Goal: Task Accomplishment & Management: Manage account settings

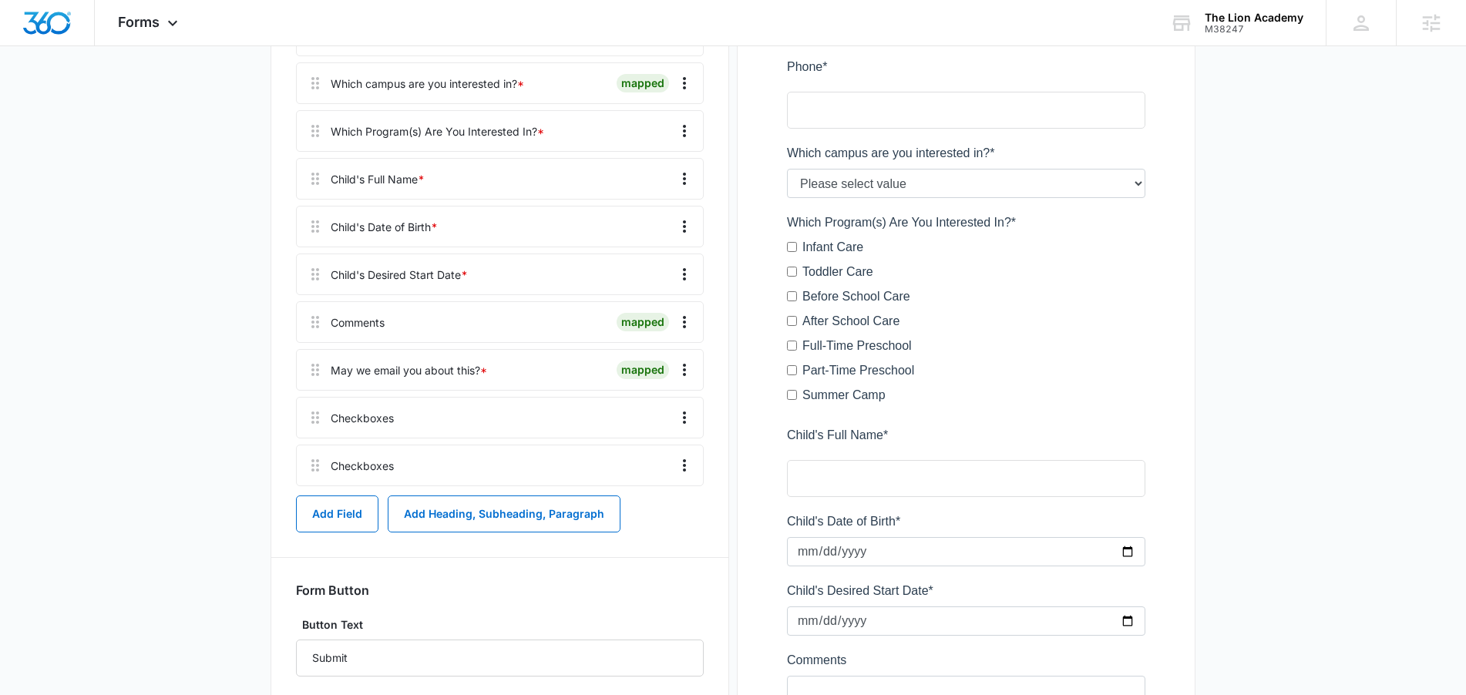
scroll to position [382, 0]
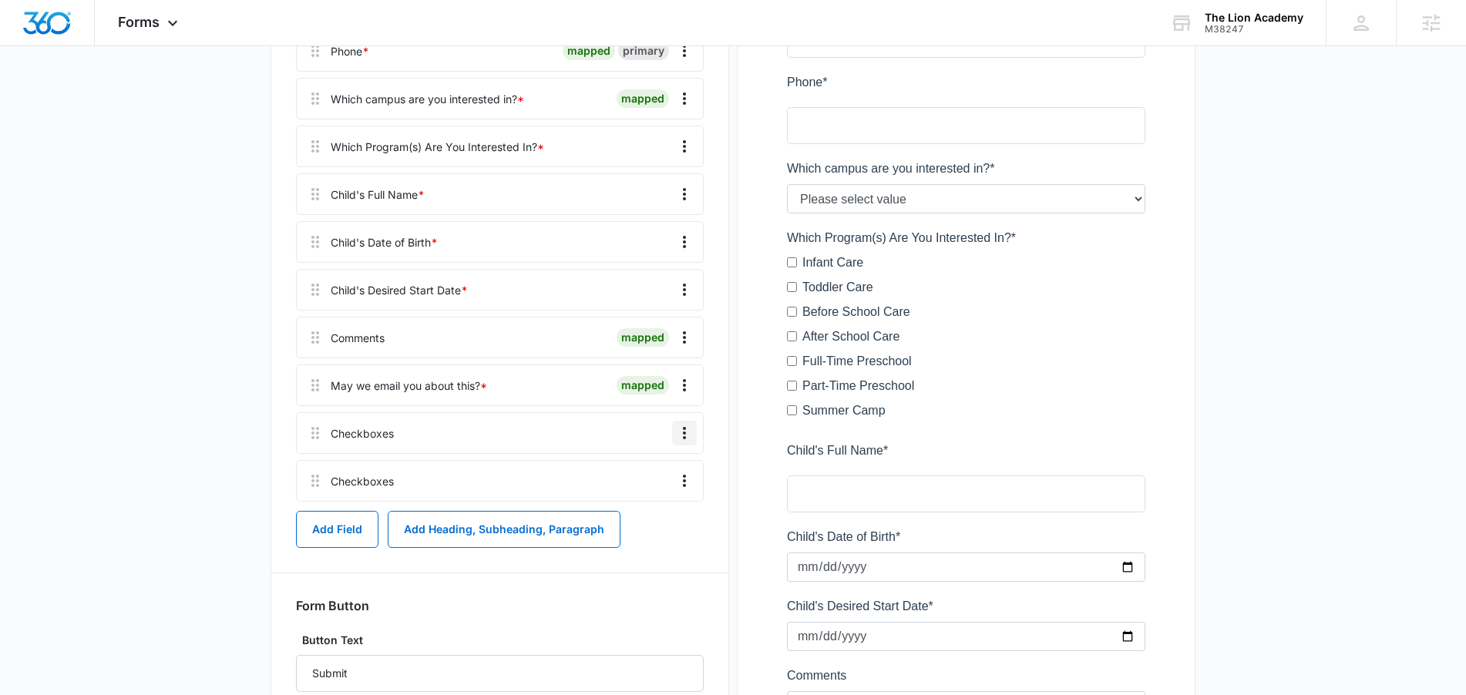
click at [686, 425] on icon "Overflow Menu" at bounding box center [684, 433] width 19 height 19
click at [651, 507] on button "Delete" at bounding box center [652, 499] width 88 height 23
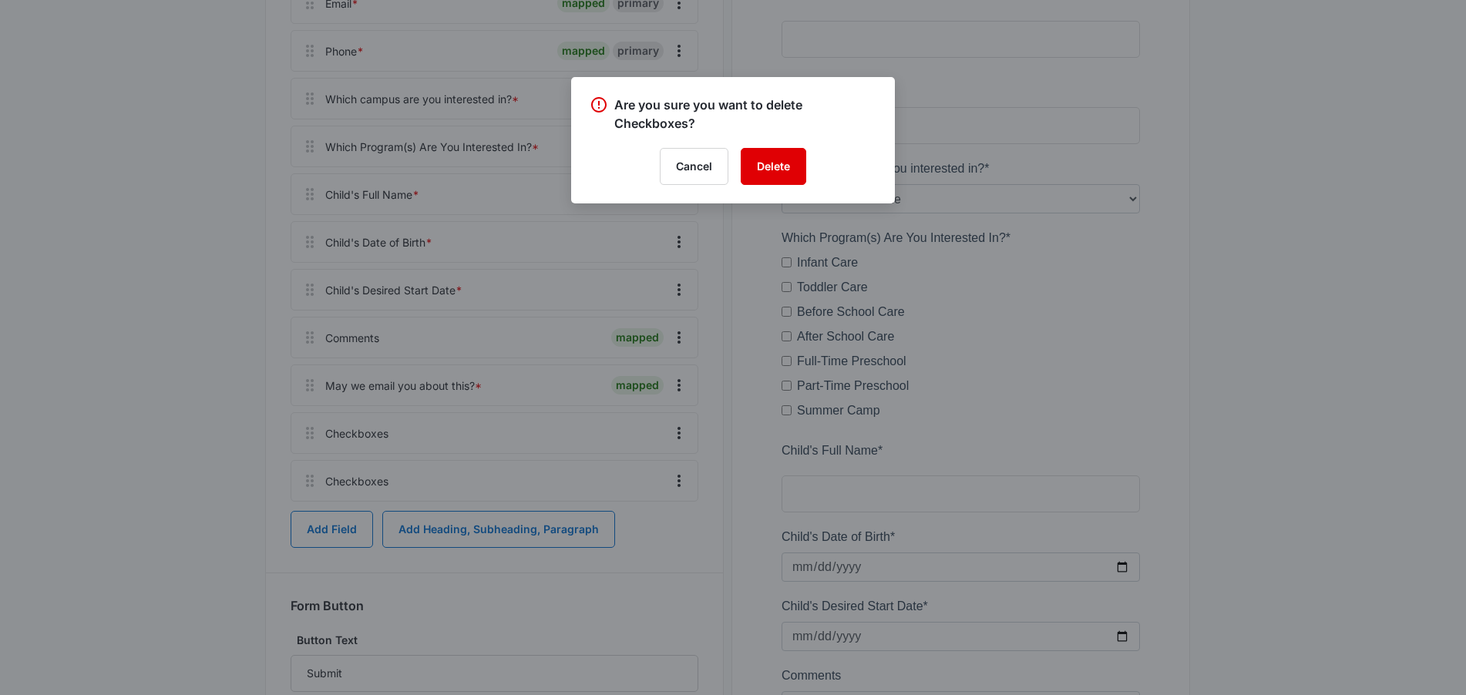
click at [786, 167] on button "Delete" at bounding box center [774, 166] width 66 height 37
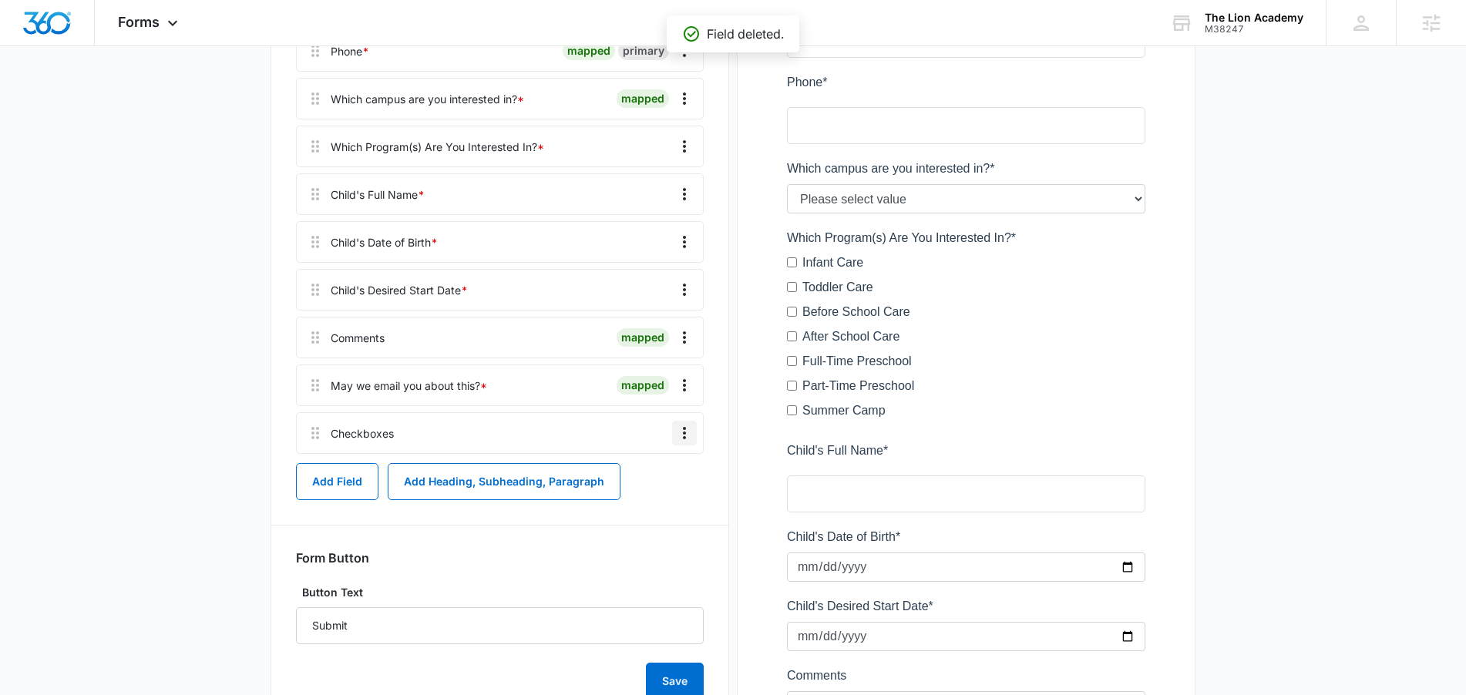
scroll to position [335, 0]
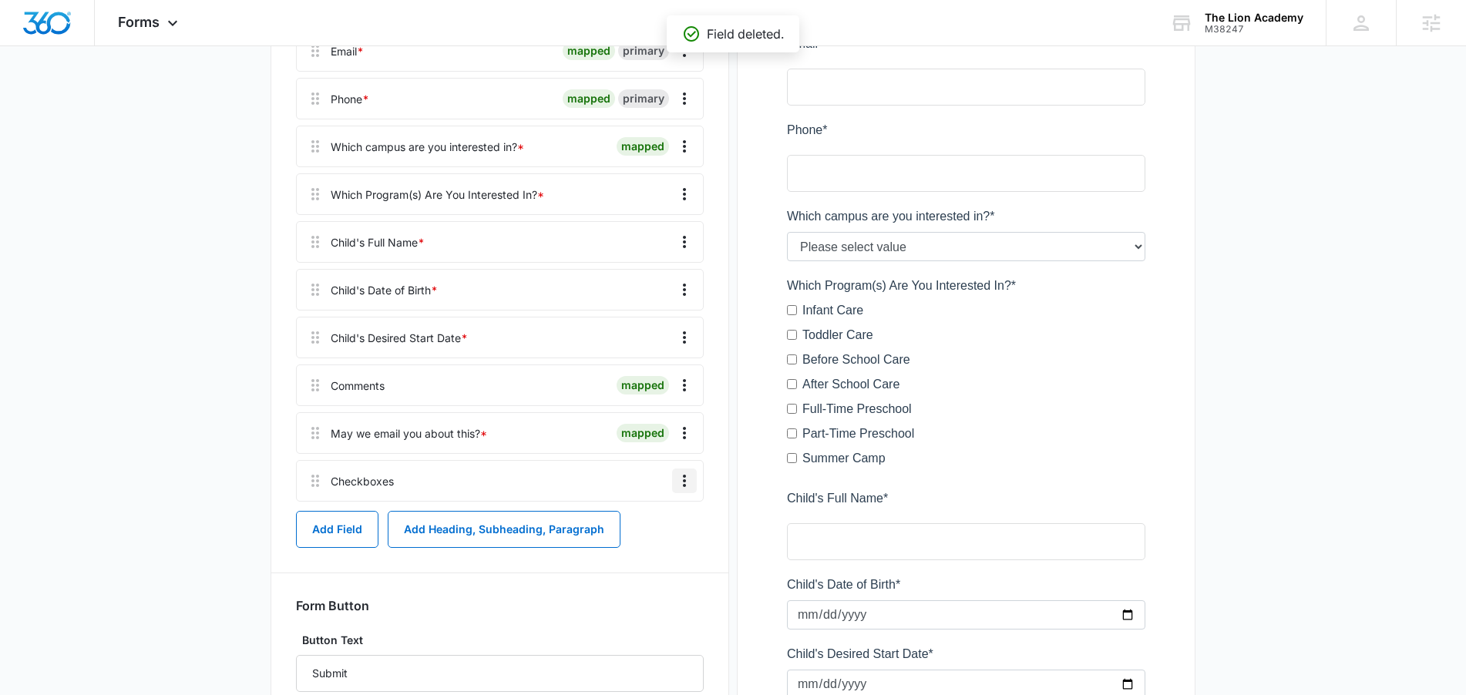
click at [673, 483] on button "Overflow Menu" at bounding box center [684, 481] width 25 height 25
click at [650, 561] on div "Edit Delete" at bounding box center [652, 536] width 89 height 72
click at [651, 547] on div "Add Field Add Heading, Subheading, Paragraph" at bounding box center [500, 529] width 408 height 37
click at [681, 487] on icon "Overflow Menu" at bounding box center [684, 481] width 19 height 19
click at [659, 546] on button "Delete" at bounding box center [652, 547] width 88 height 23
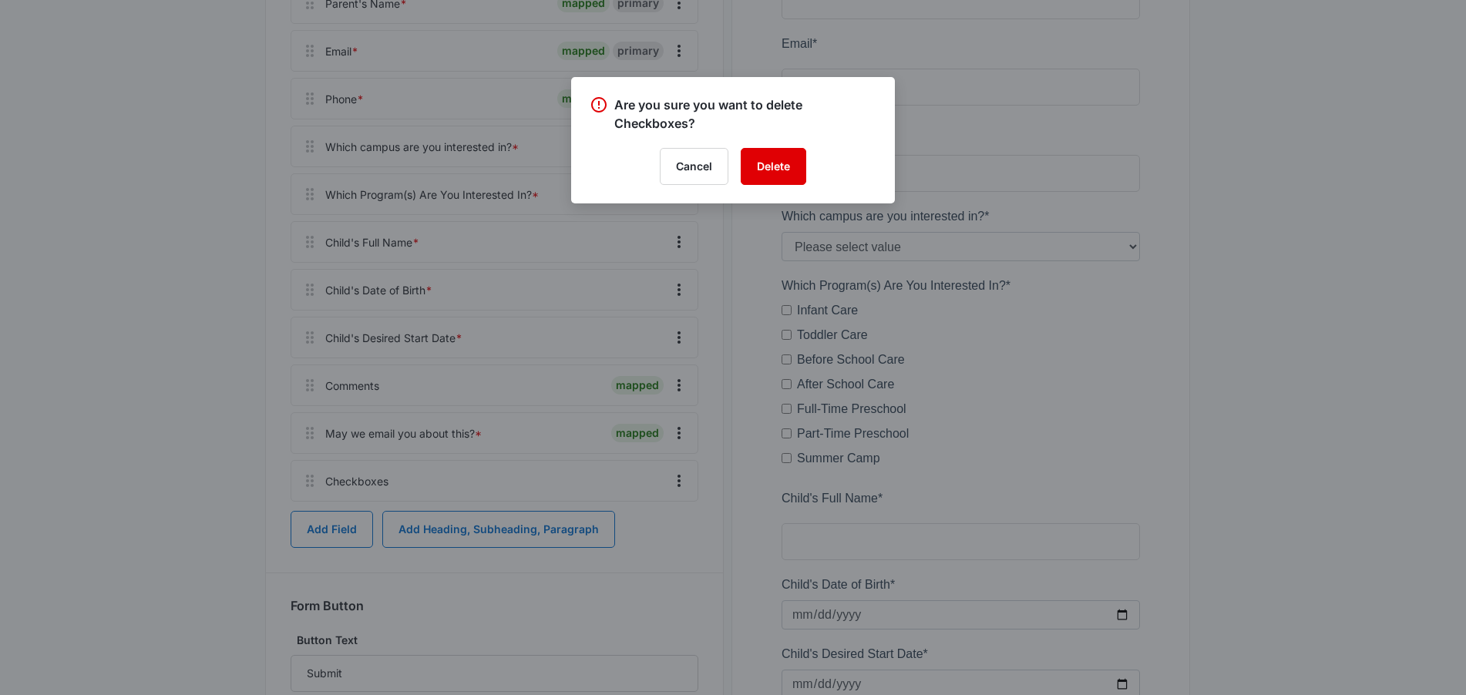
click at [772, 162] on button "Delete" at bounding box center [774, 166] width 66 height 37
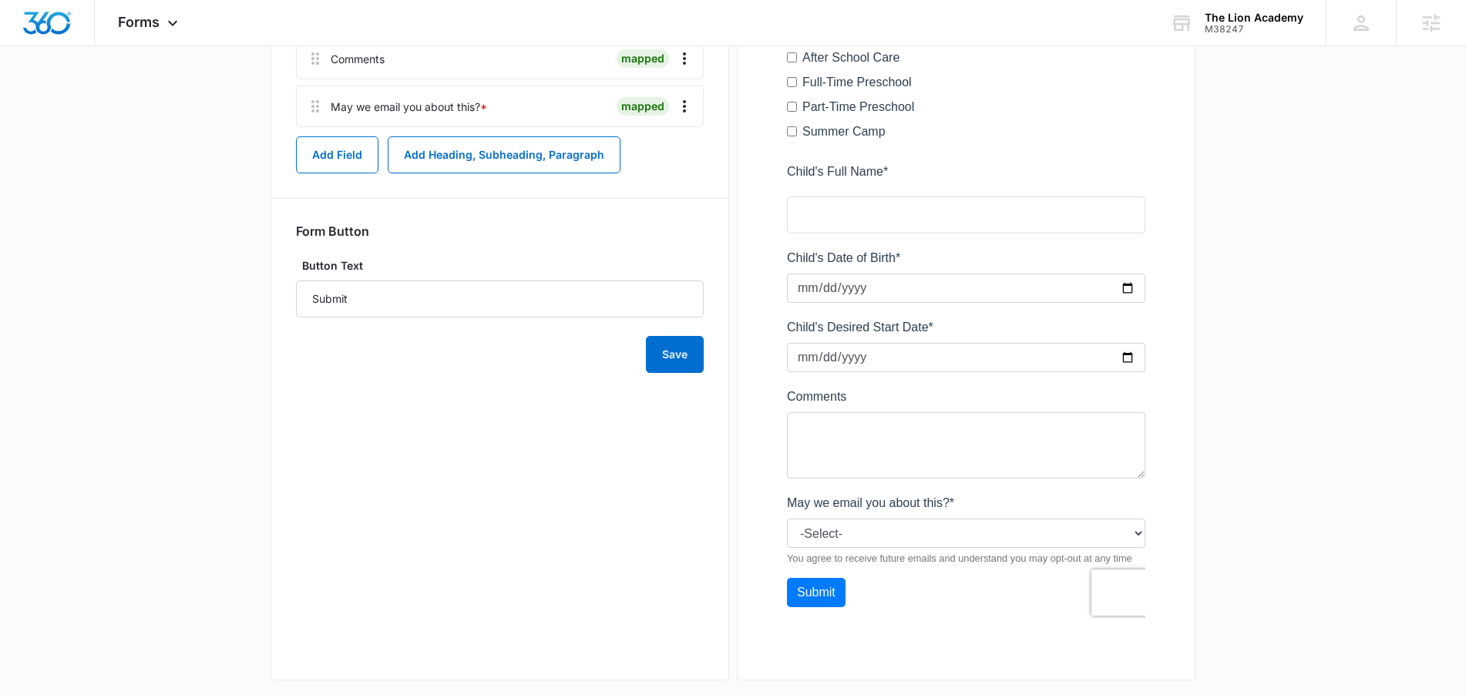
scroll to position [678, 0]
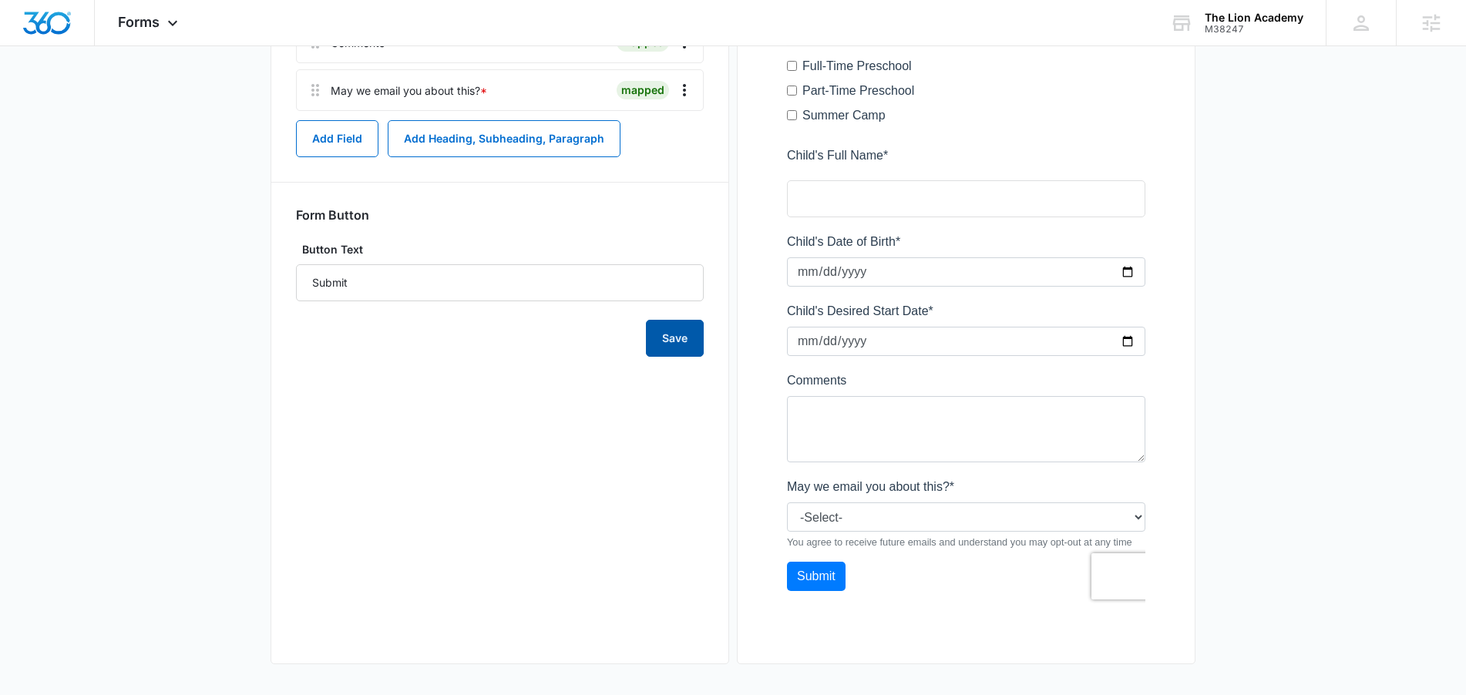
click at [666, 328] on button "Save" at bounding box center [675, 338] width 58 height 37
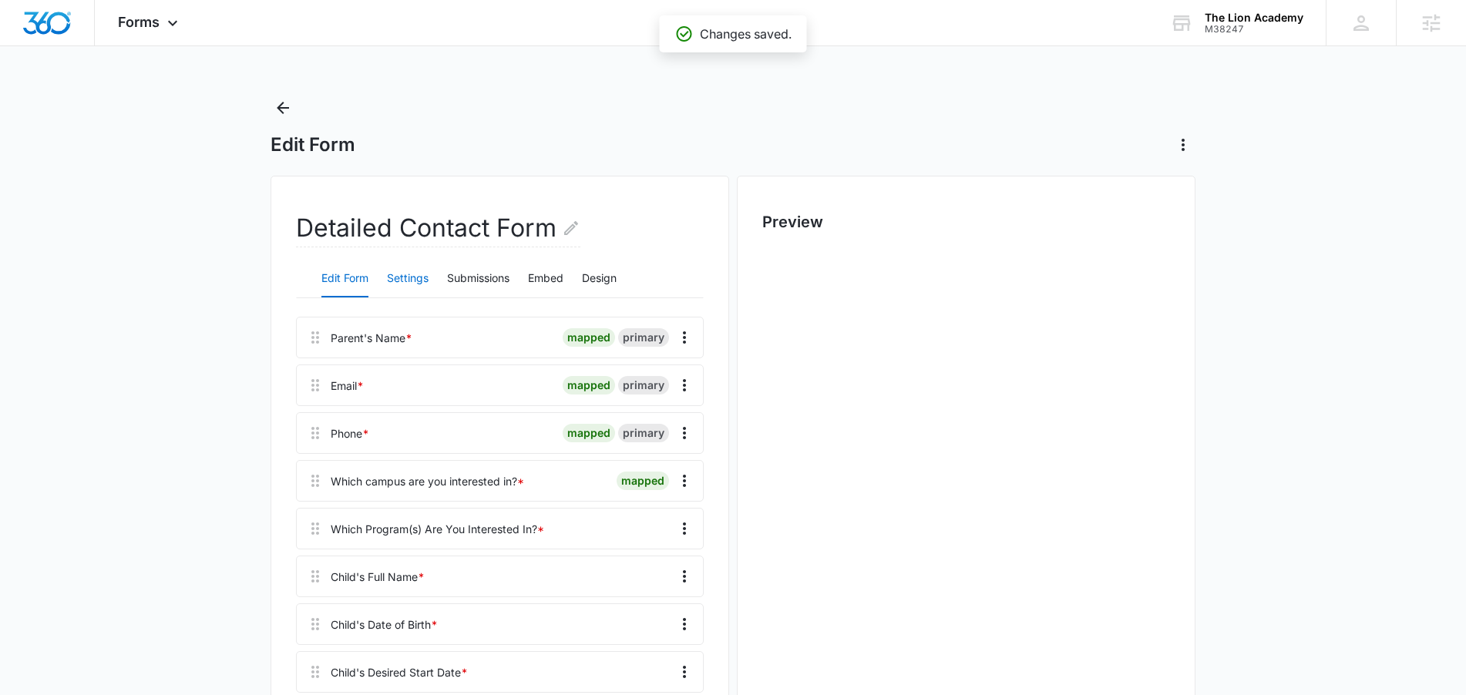
scroll to position [0, 0]
click at [407, 283] on button "Settings" at bounding box center [408, 279] width 42 height 37
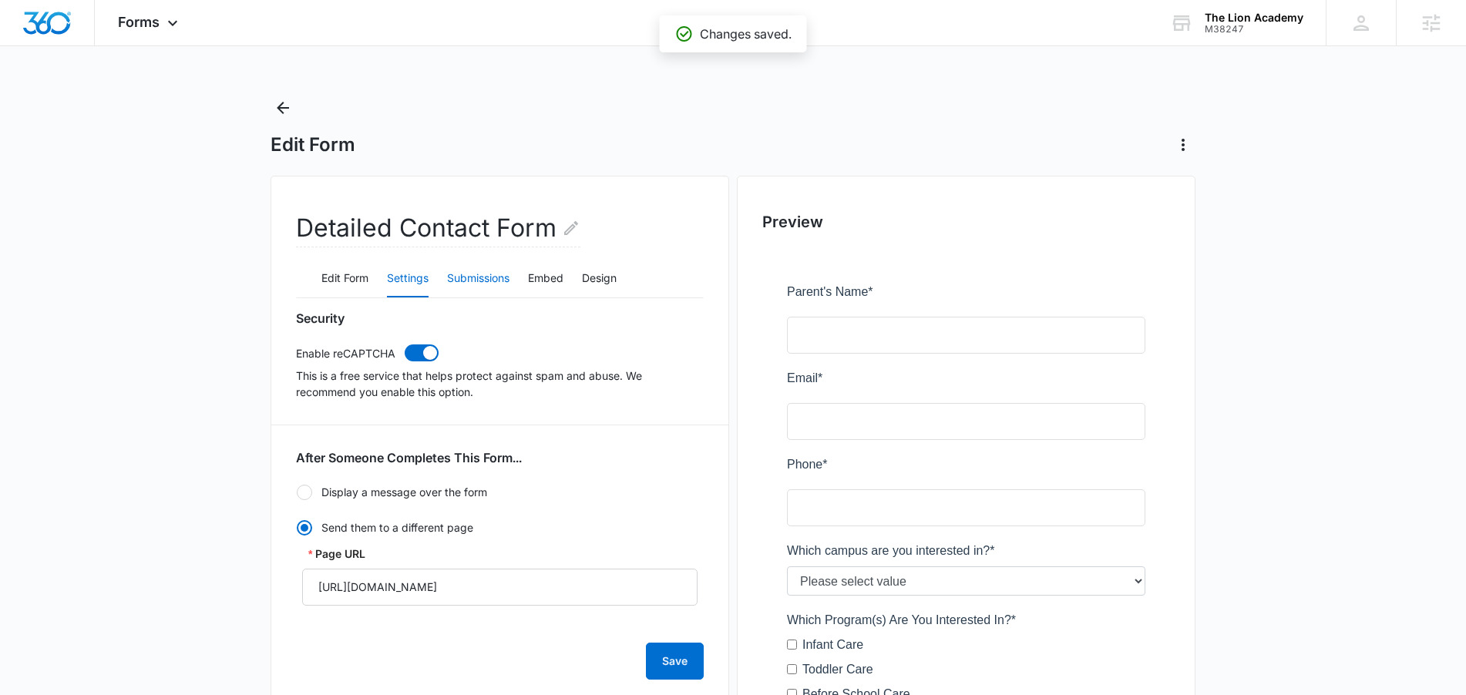
click at [480, 275] on button "Submissions" at bounding box center [478, 279] width 62 height 37
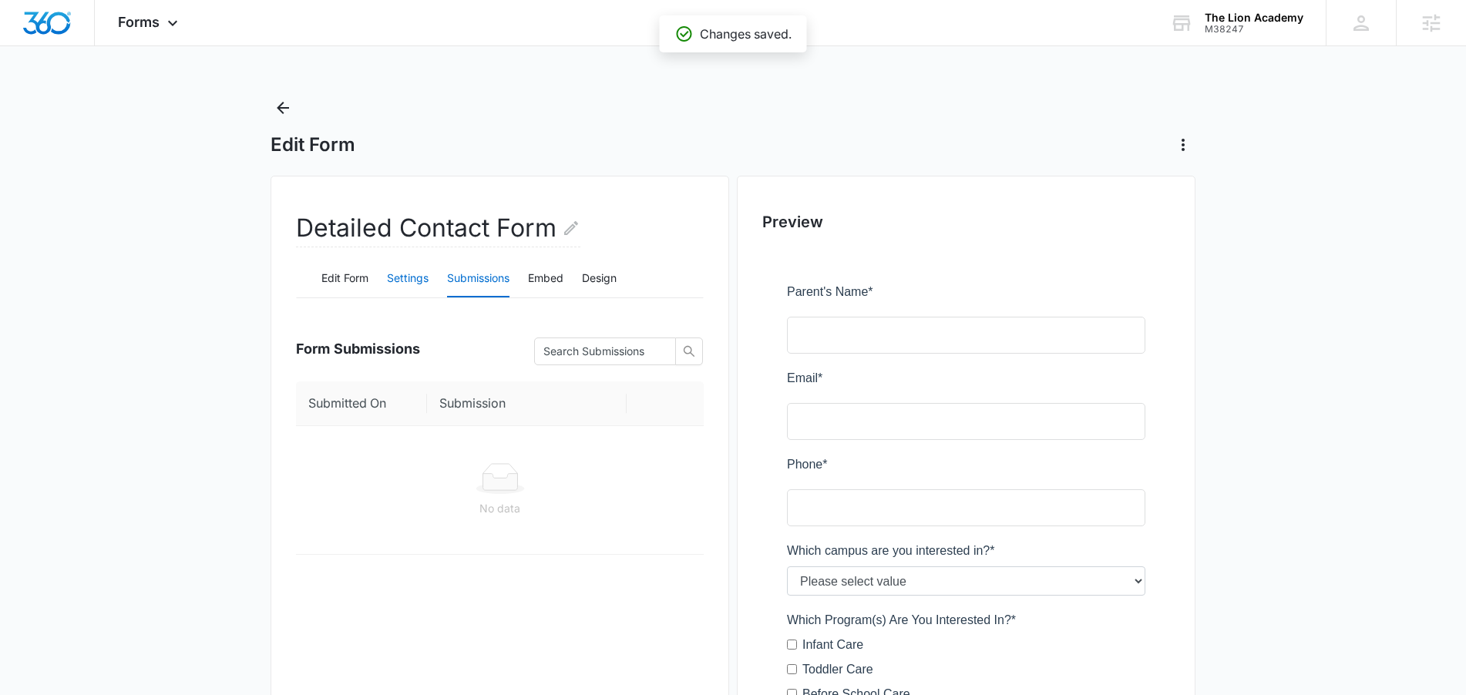
click at [391, 278] on button "Settings" at bounding box center [408, 279] width 42 height 37
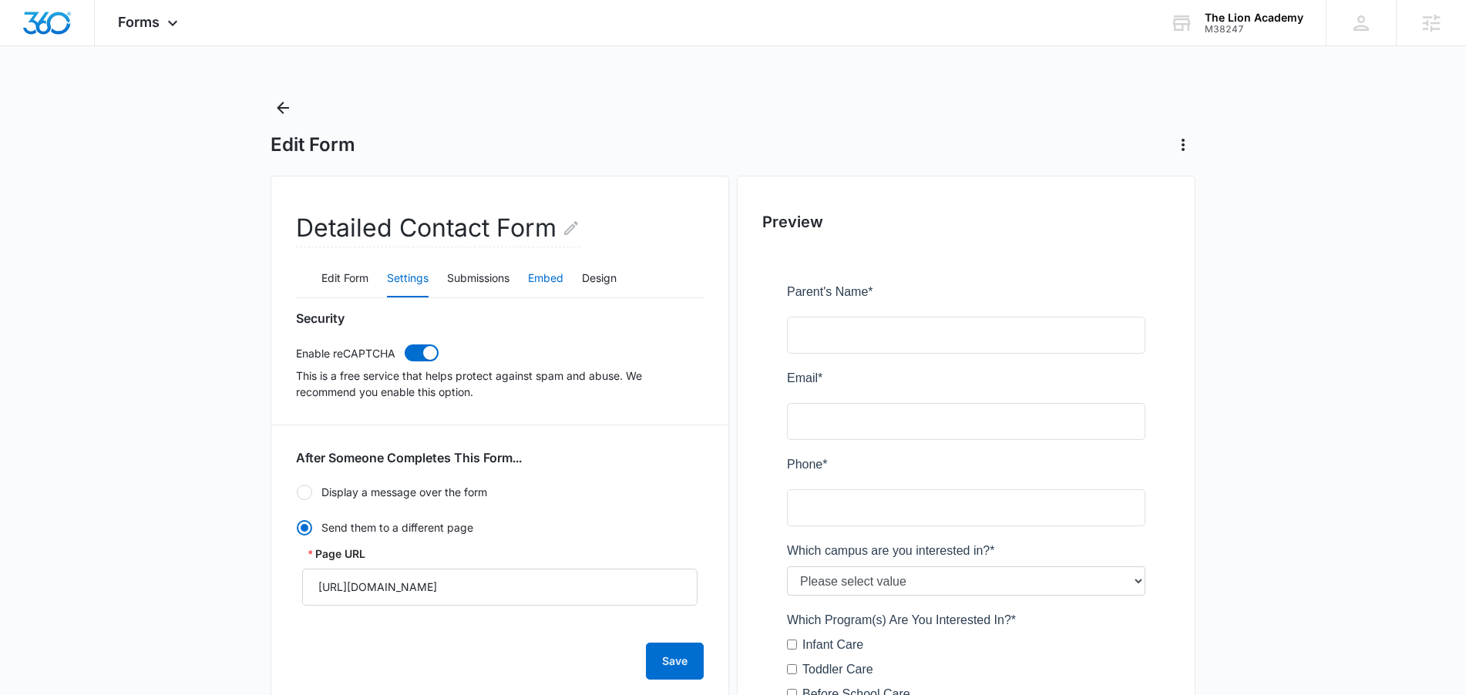
click at [559, 275] on button "Embed" at bounding box center [545, 279] width 35 height 37
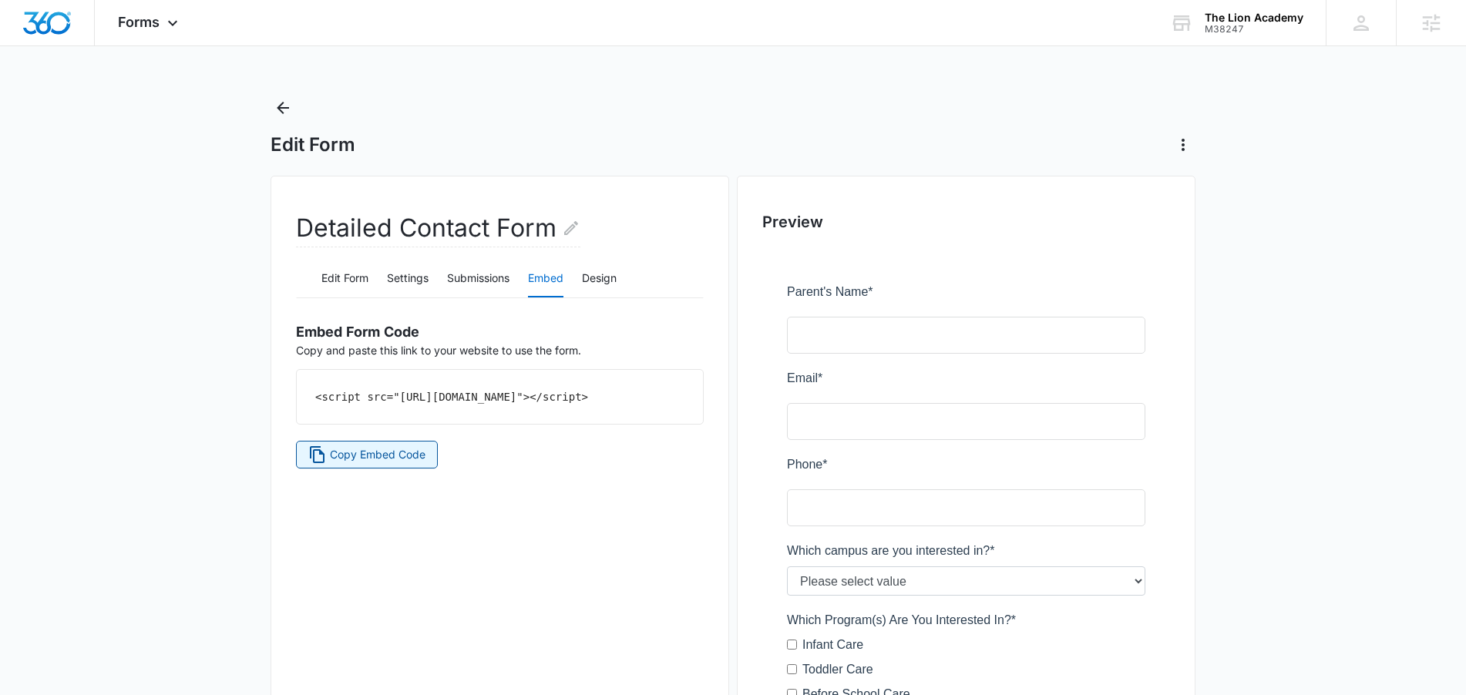
click at [407, 463] on span "Copy Embed Code" at bounding box center [378, 454] width 96 height 17
drag, startPoint x: 411, startPoint y: 280, endPoint x: 427, endPoint y: 279, distance: 16.2
click at [411, 279] on button "Settings" at bounding box center [408, 279] width 42 height 37
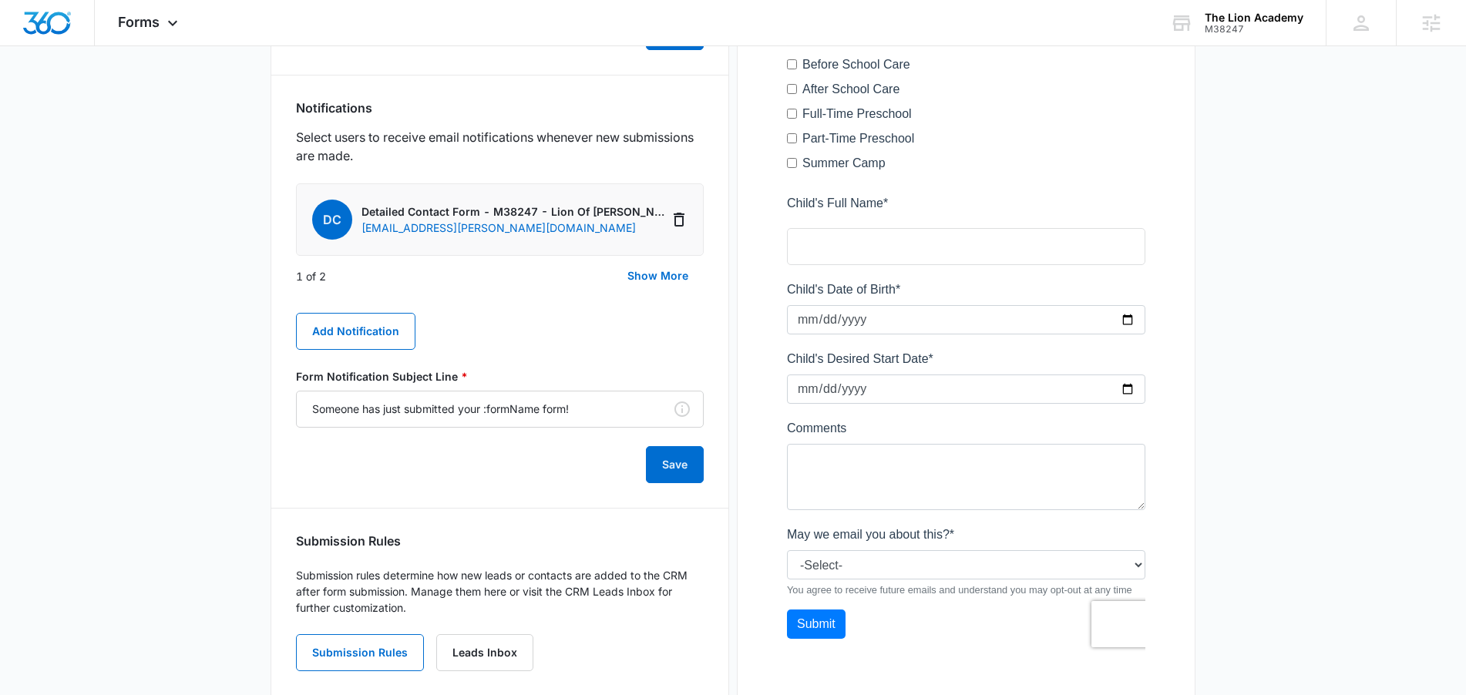
scroll to position [663, 0]
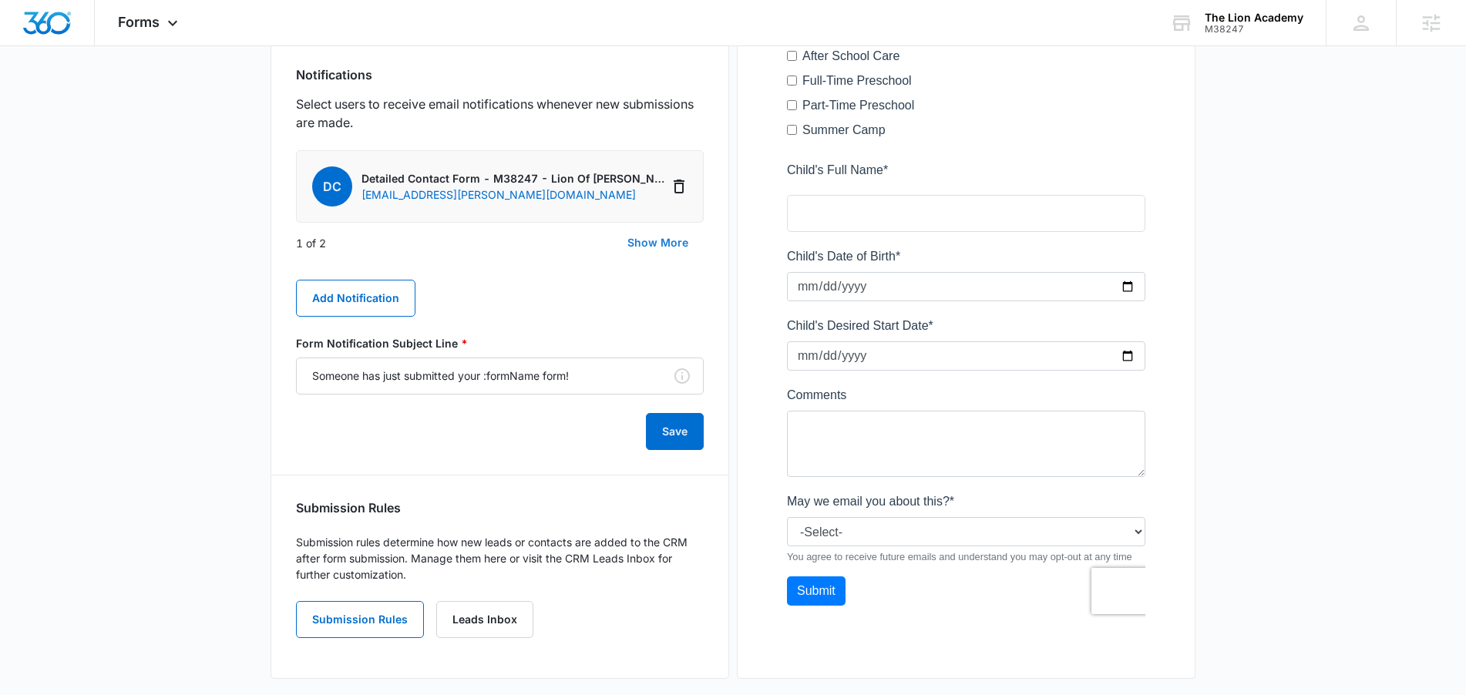
click at [659, 246] on button "Show More" at bounding box center [658, 242] width 92 height 37
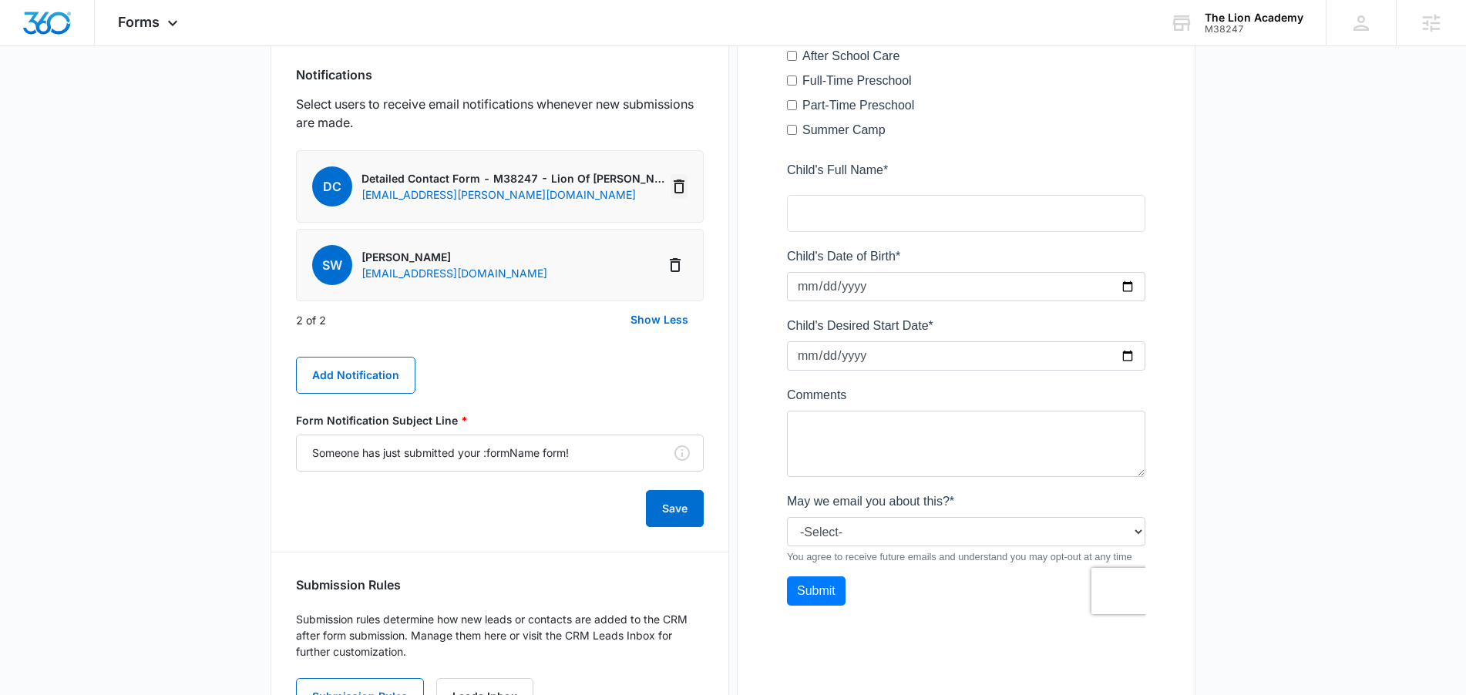
click at [675, 183] on icon "Delete Notification" at bounding box center [679, 187] width 11 height 14
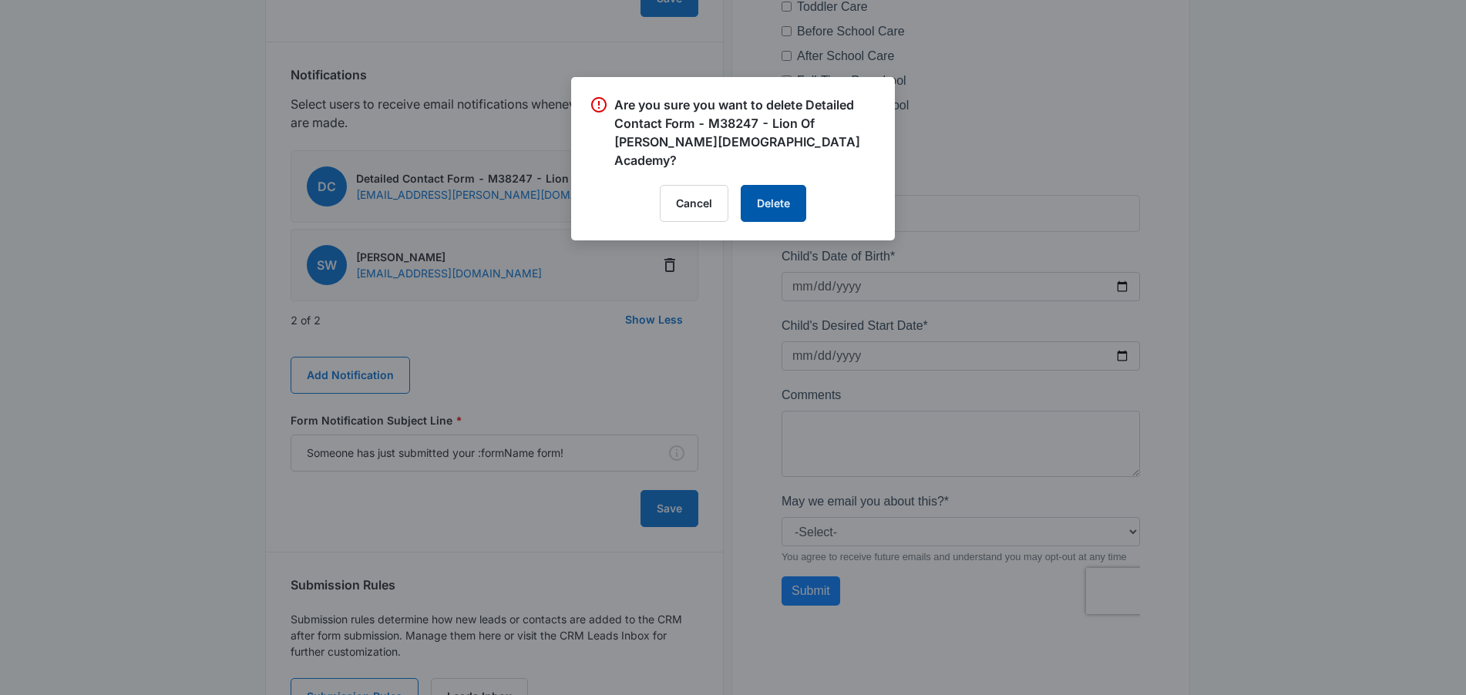
click at [760, 188] on button "Delete" at bounding box center [774, 203] width 66 height 37
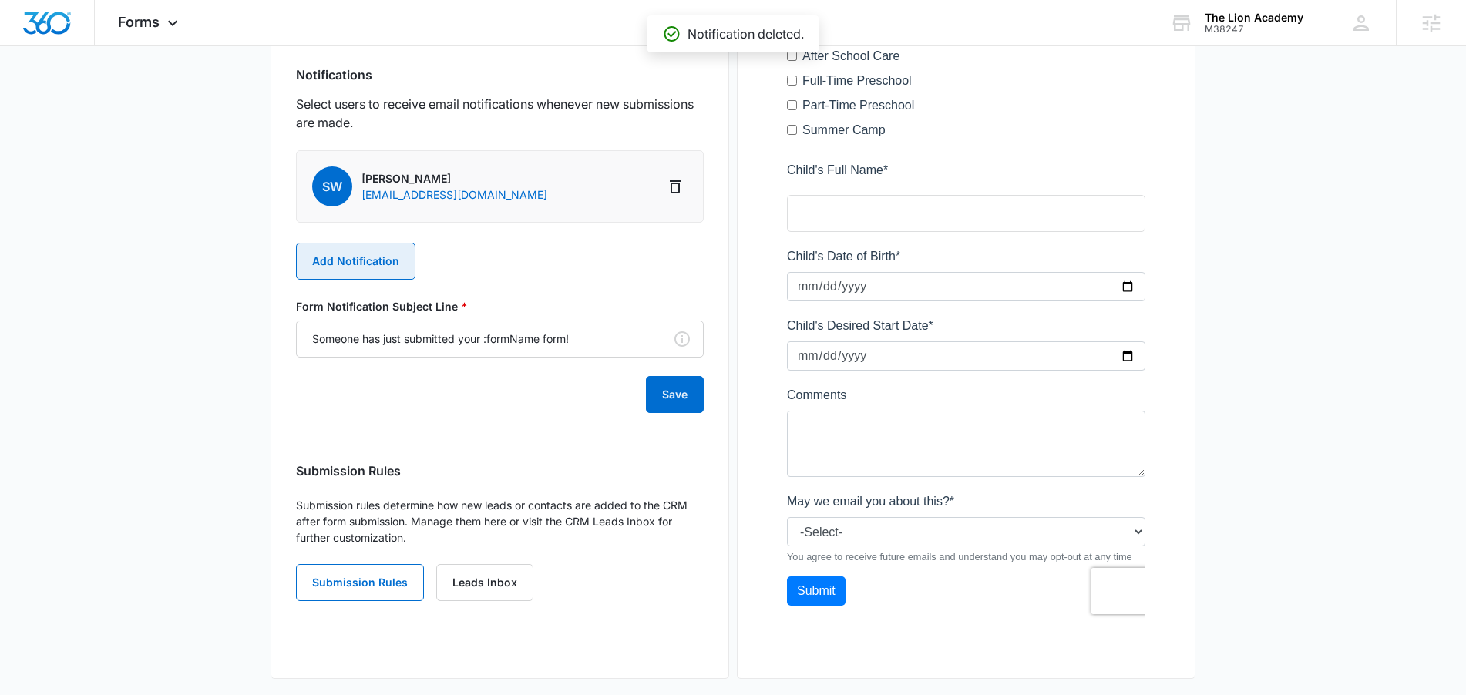
click at [395, 257] on button "Add Notification" at bounding box center [355, 261] width 119 height 37
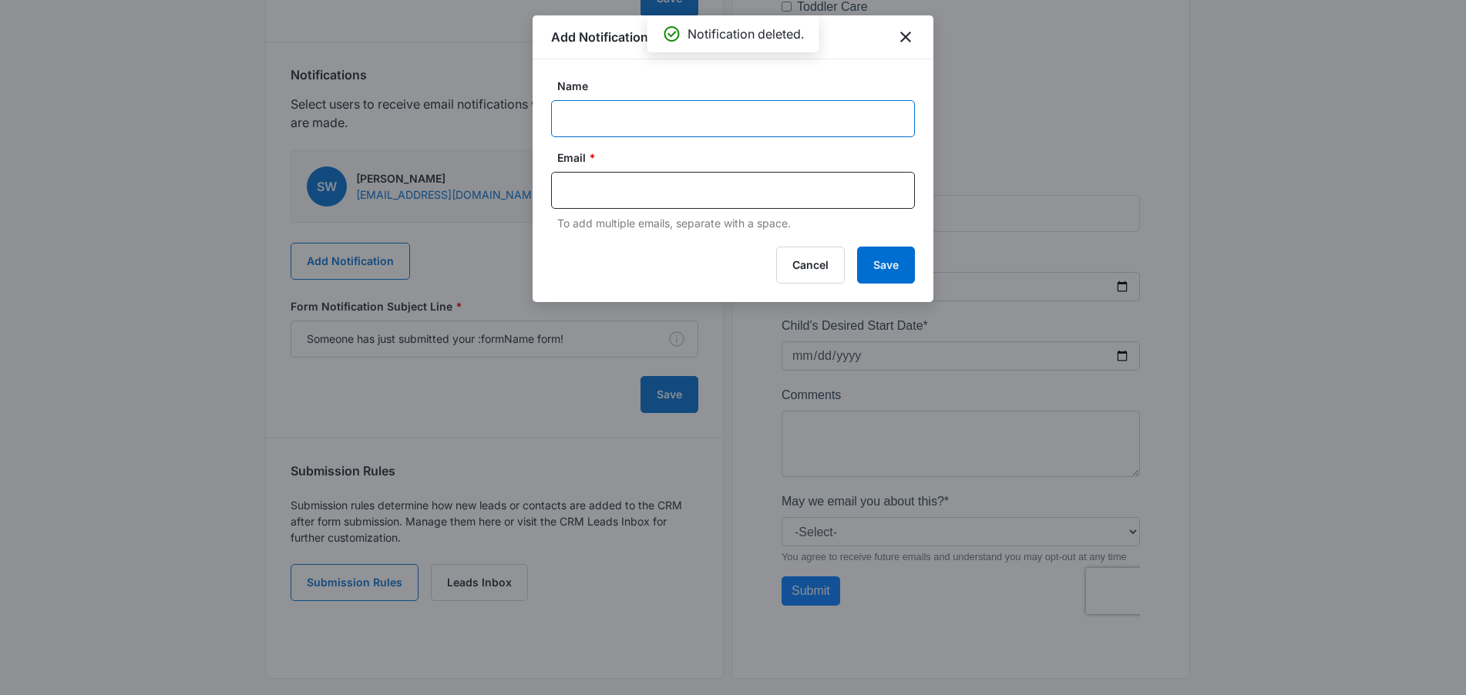
click at [636, 122] on input "Name" at bounding box center [733, 118] width 364 height 37
type input "Kinsey"
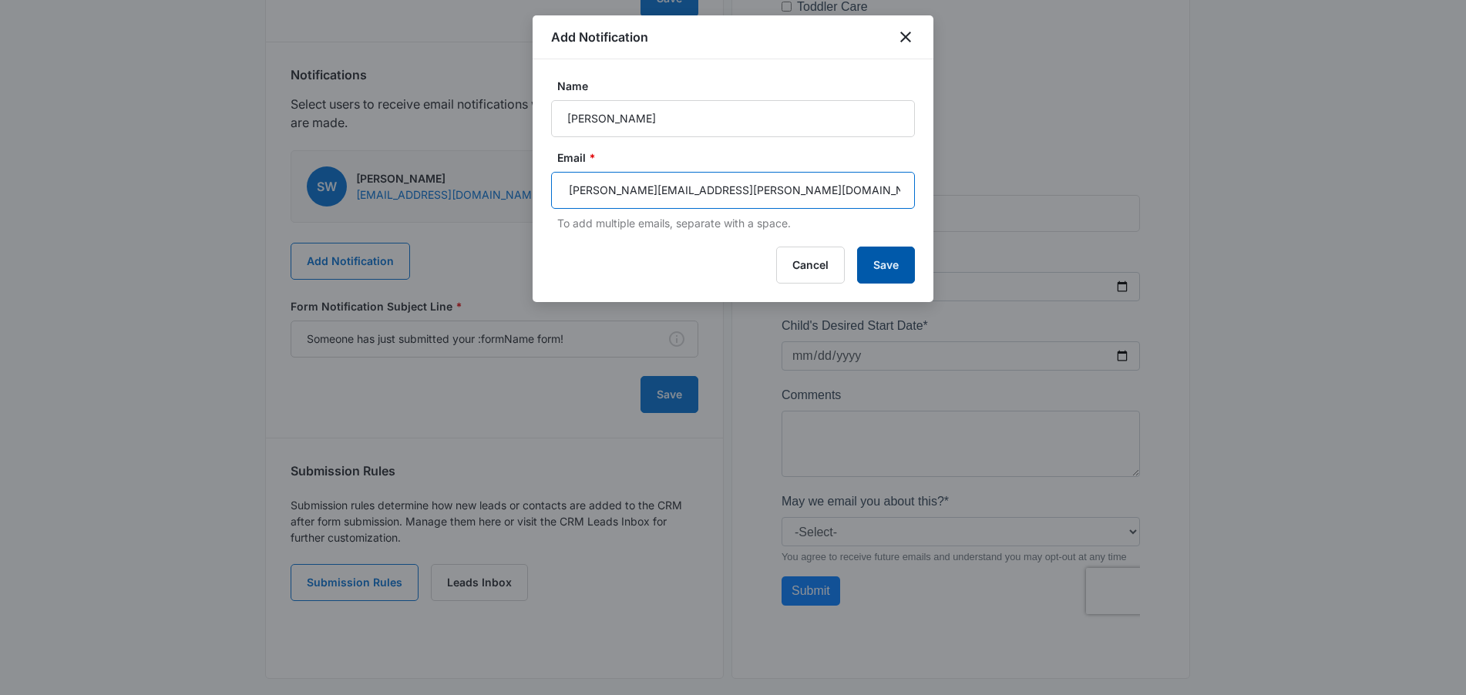
type input "[PERSON_NAME][EMAIL_ADDRESS][PERSON_NAME][DOMAIN_NAME]"
click at [886, 281] on button "Save" at bounding box center [886, 265] width 58 height 37
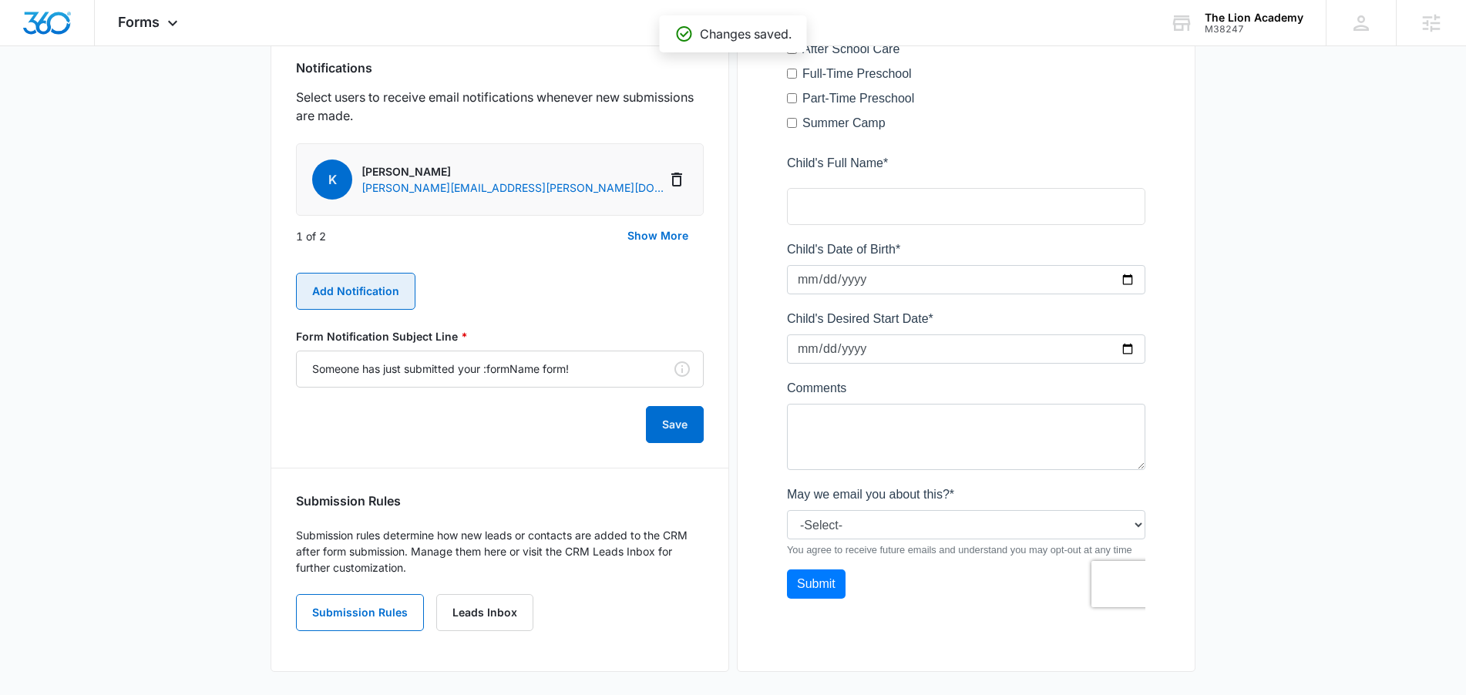
scroll to position [678, 0]
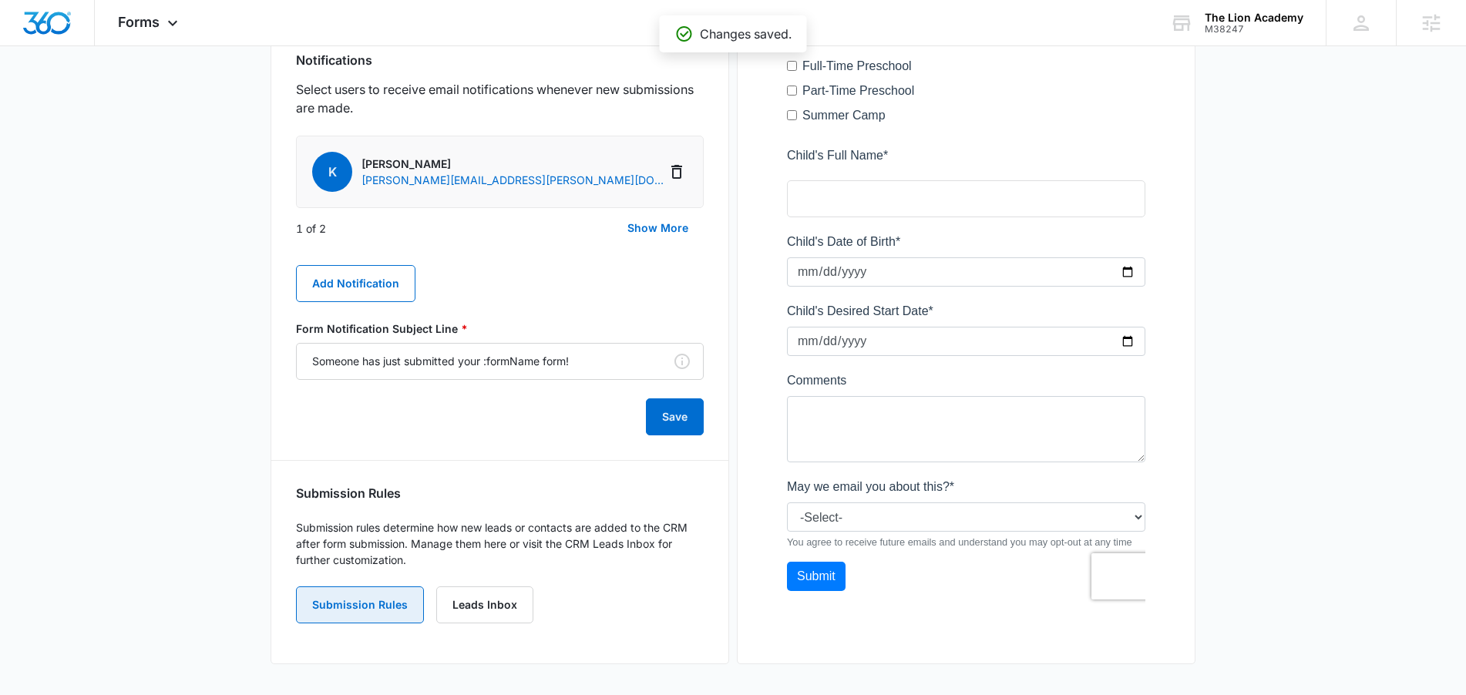
click at [388, 597] on button "Submission Rules" at bounding box center [360, 605] width 128 height 37
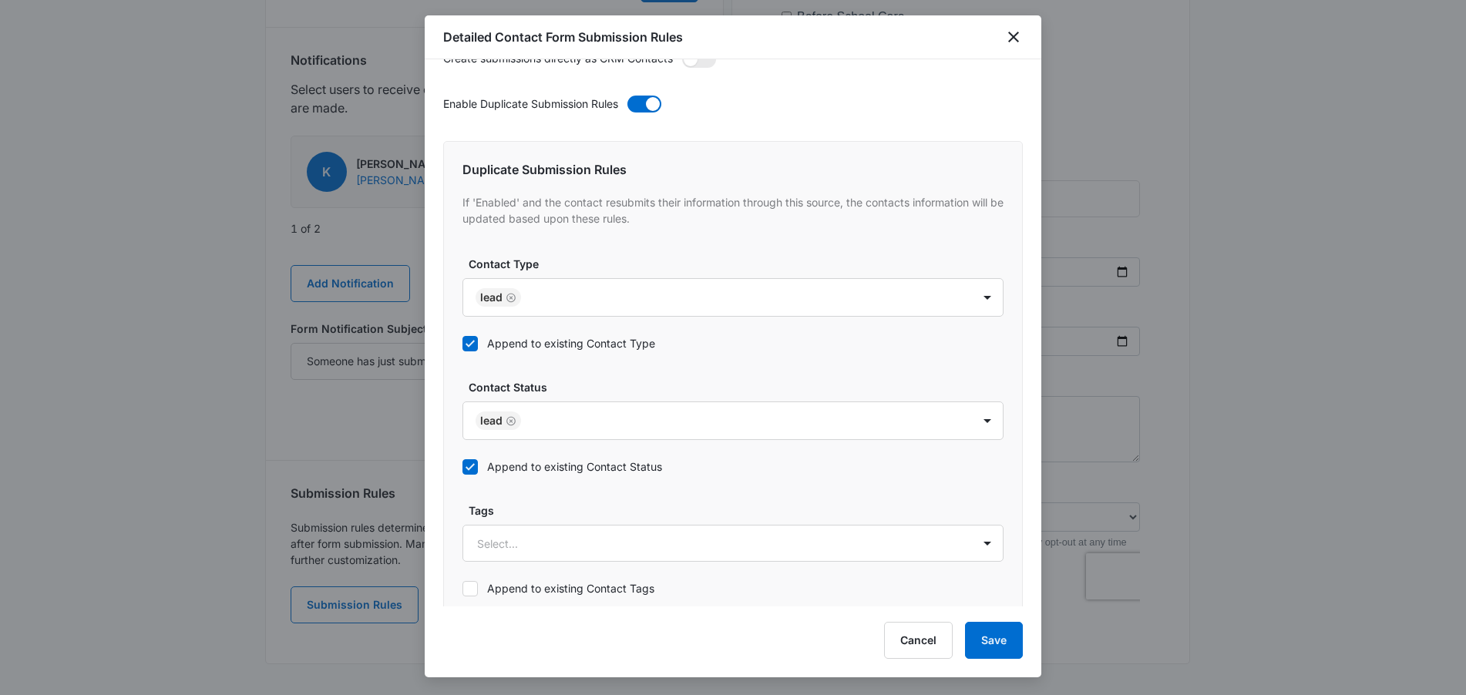
scroll to position [783, 0]
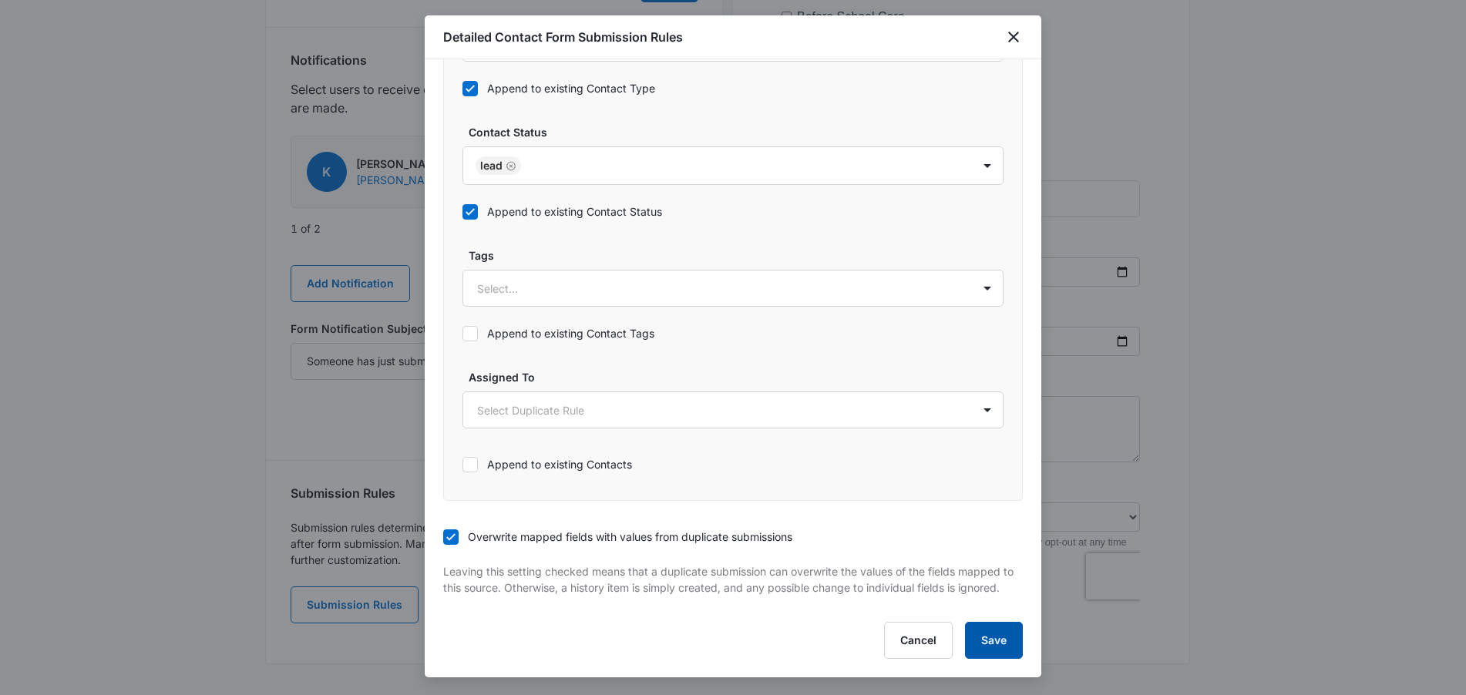
click at [996, 638] on button "Save" at bounding box center [994, 640] width 58 height 37
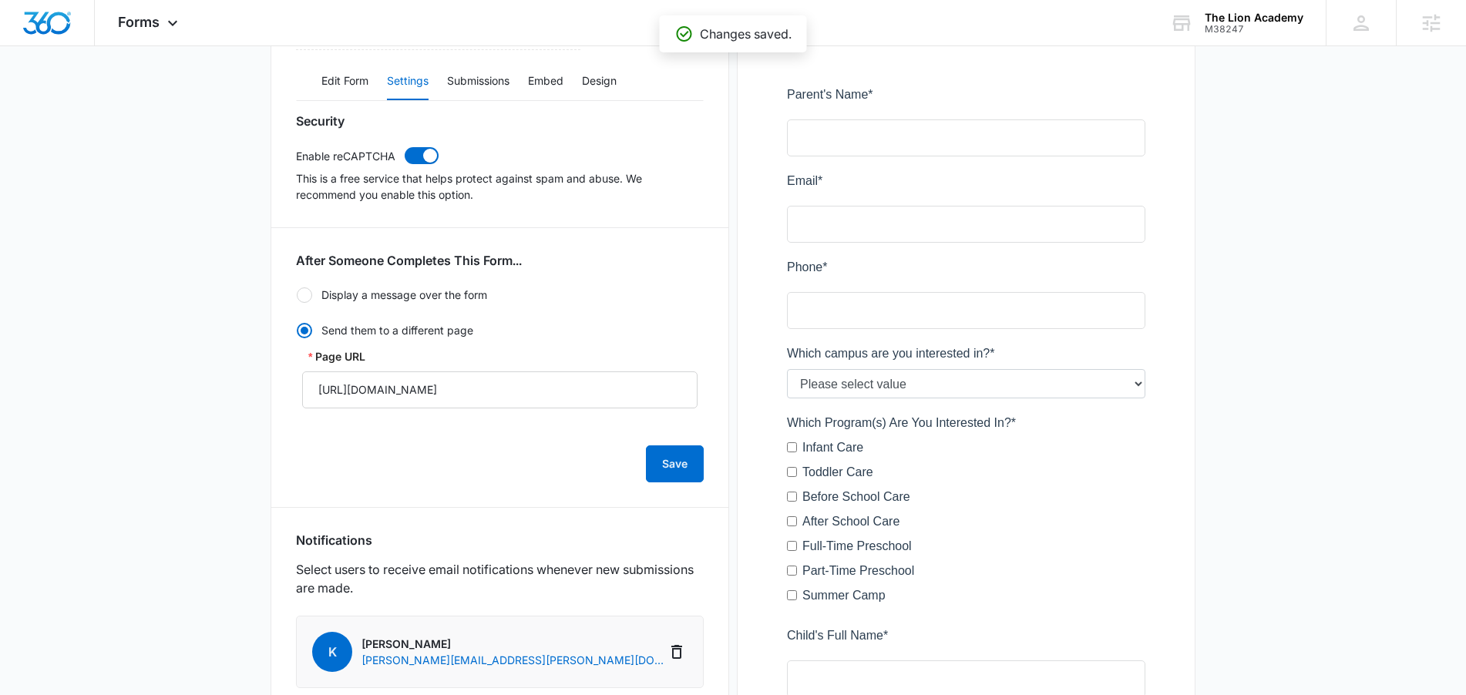
scroll to position [0, 0]
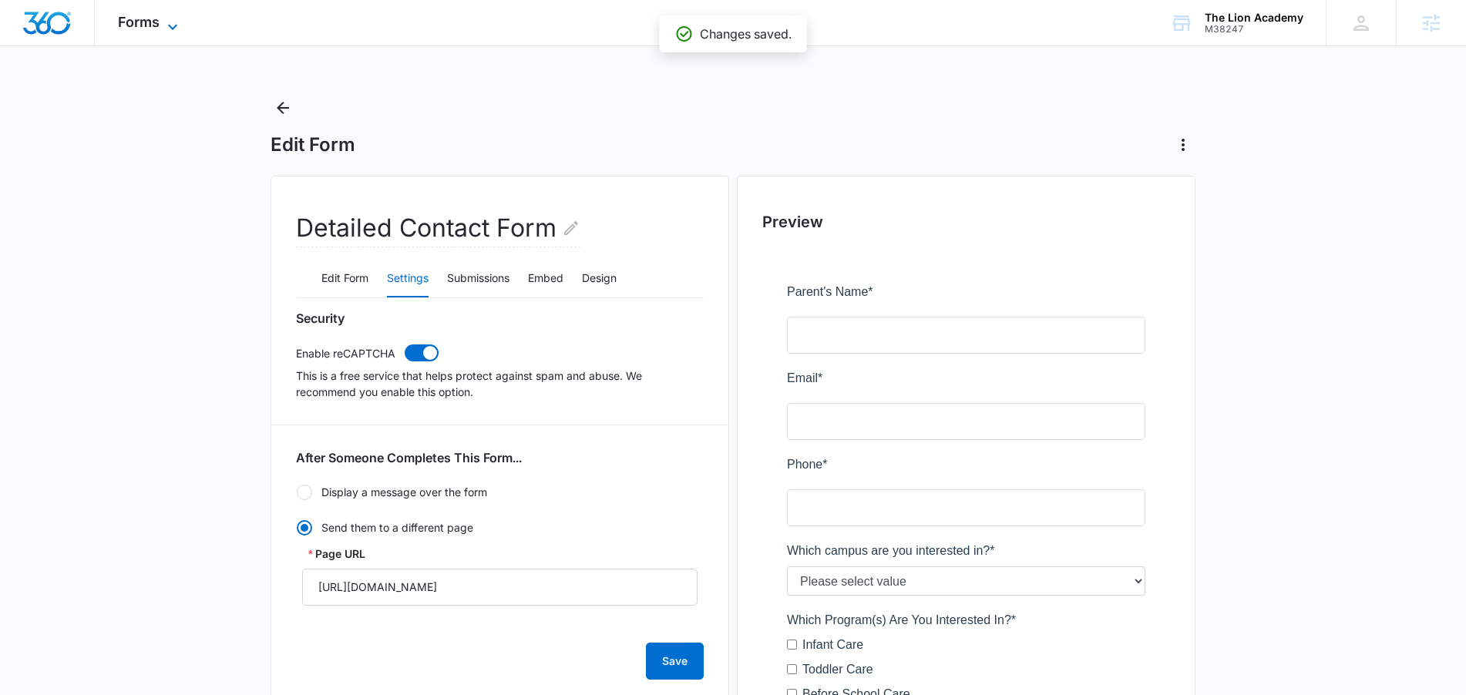
click at [158, 29] on span "Forms" at bounding box center [139, 22] width 42 height 16
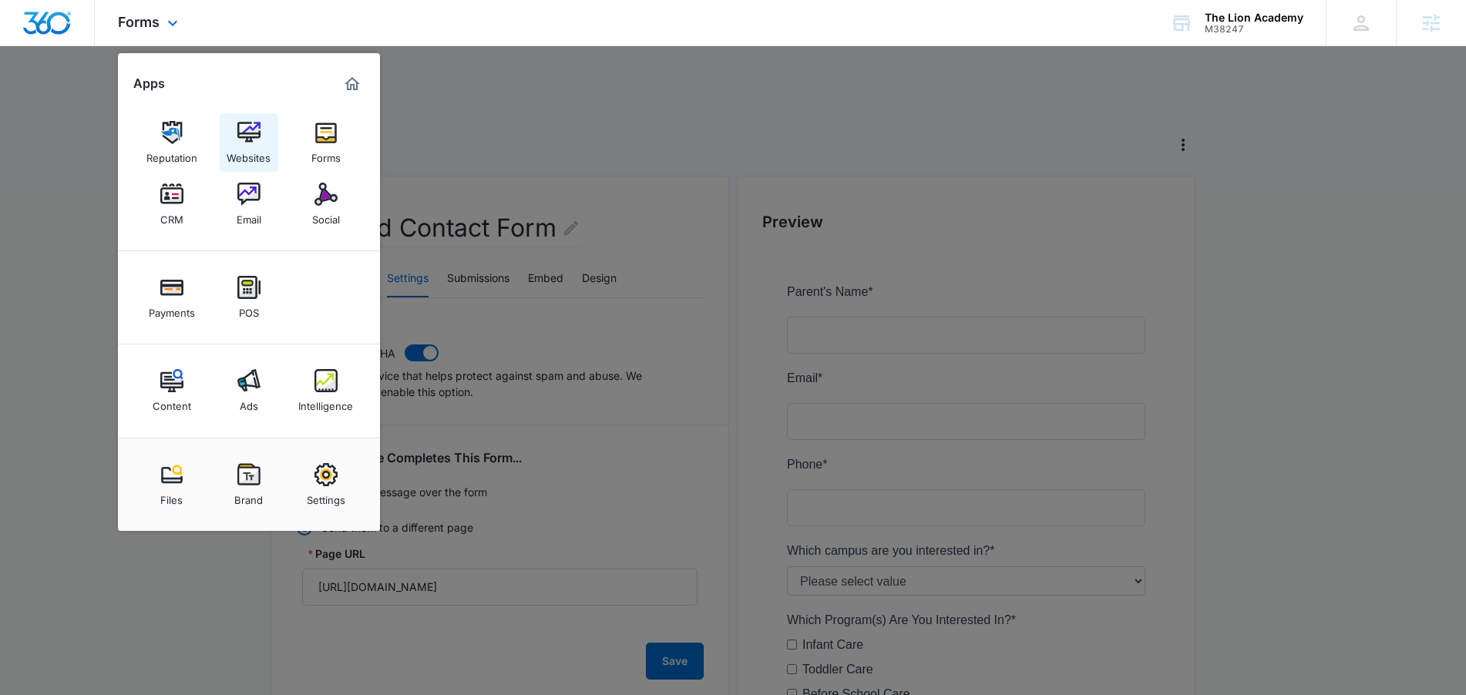
click at [247, 149] on div "Websites" at bounding box center [249, 154] width 44 height 20
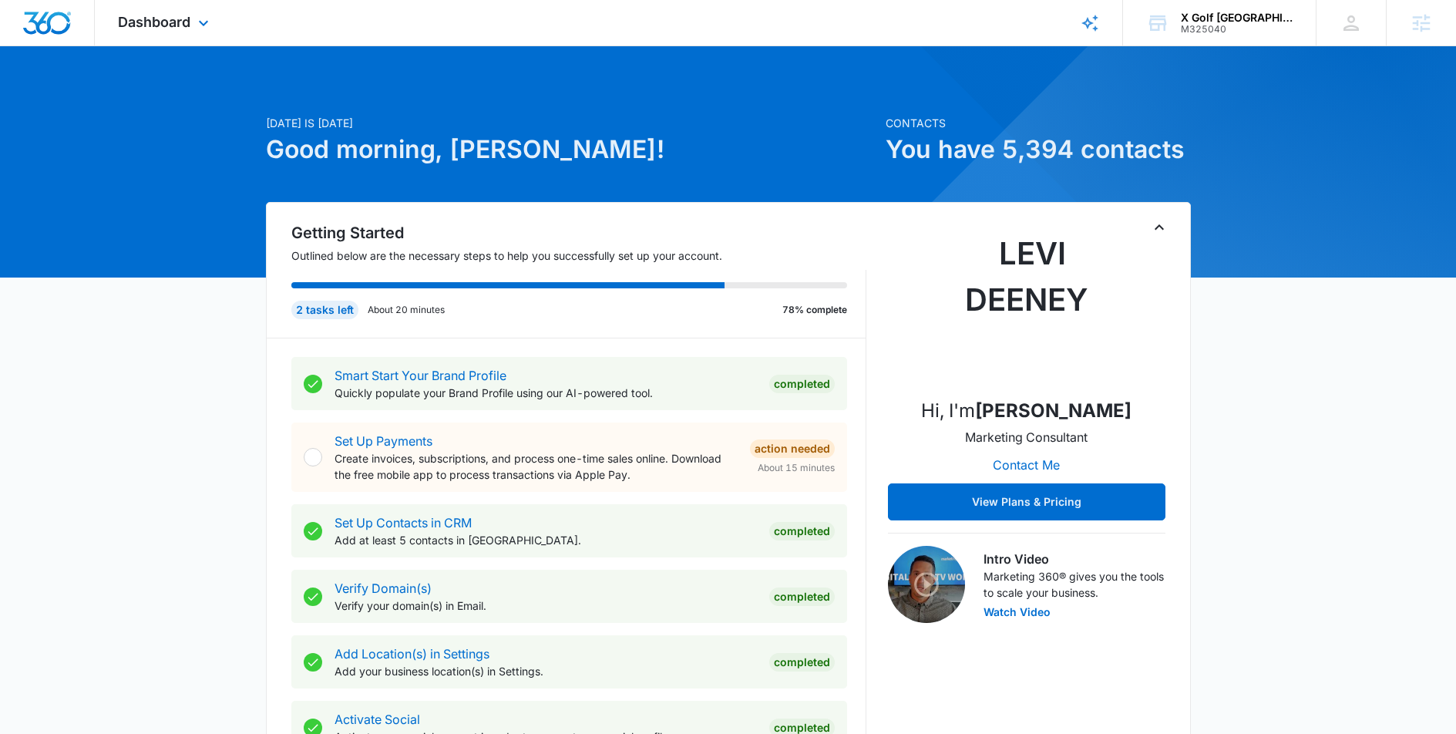
drag, startPoint x: 183, startPoint y: 31, endPoint x: 204, endPoint y: 93, distance: 65.8
click at [183, 31] on div "Dashboard Apps Reputation Websites Forms CRM Email Social POS Content Ads Intel…" at bounding box center [165, 22] width 141 height 45
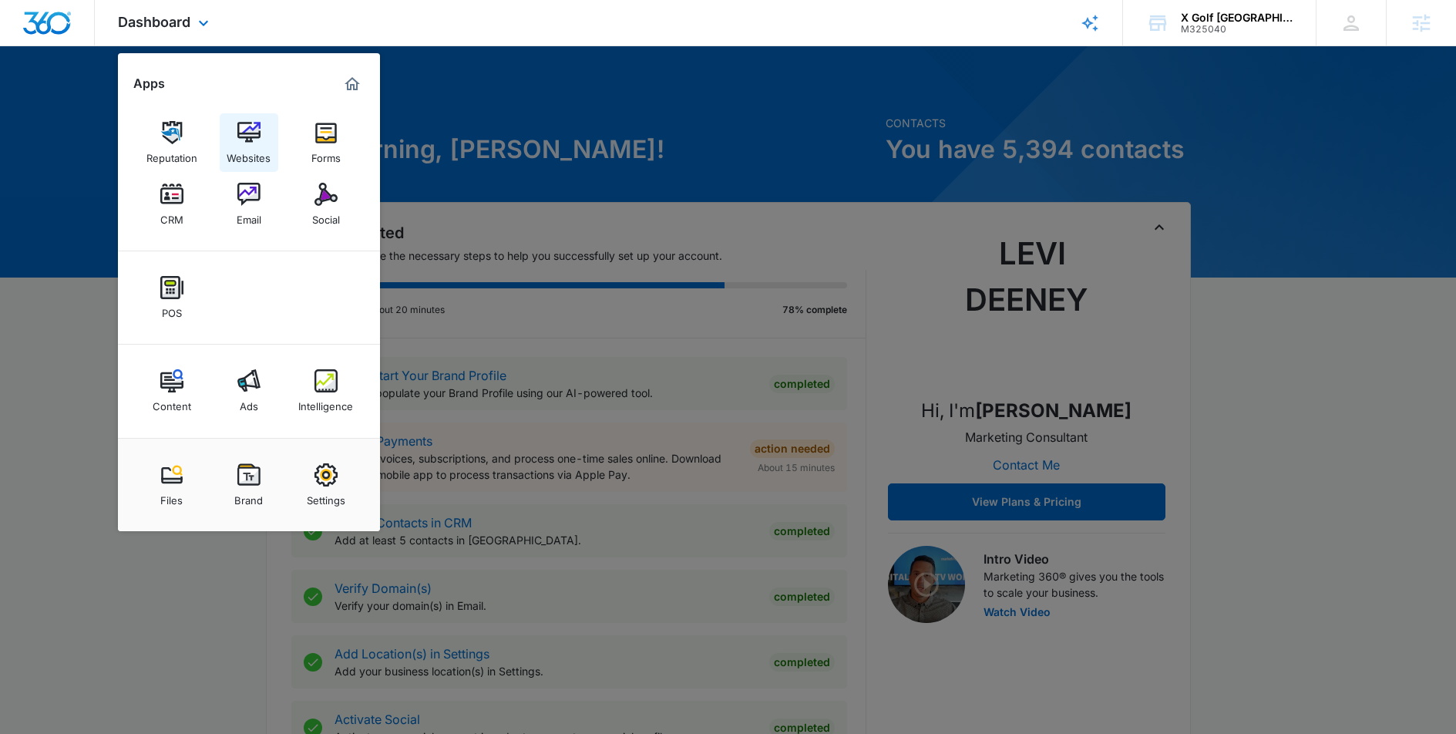
click at [244, 131] on img at bounding box center [248, 132] width 23 height 23
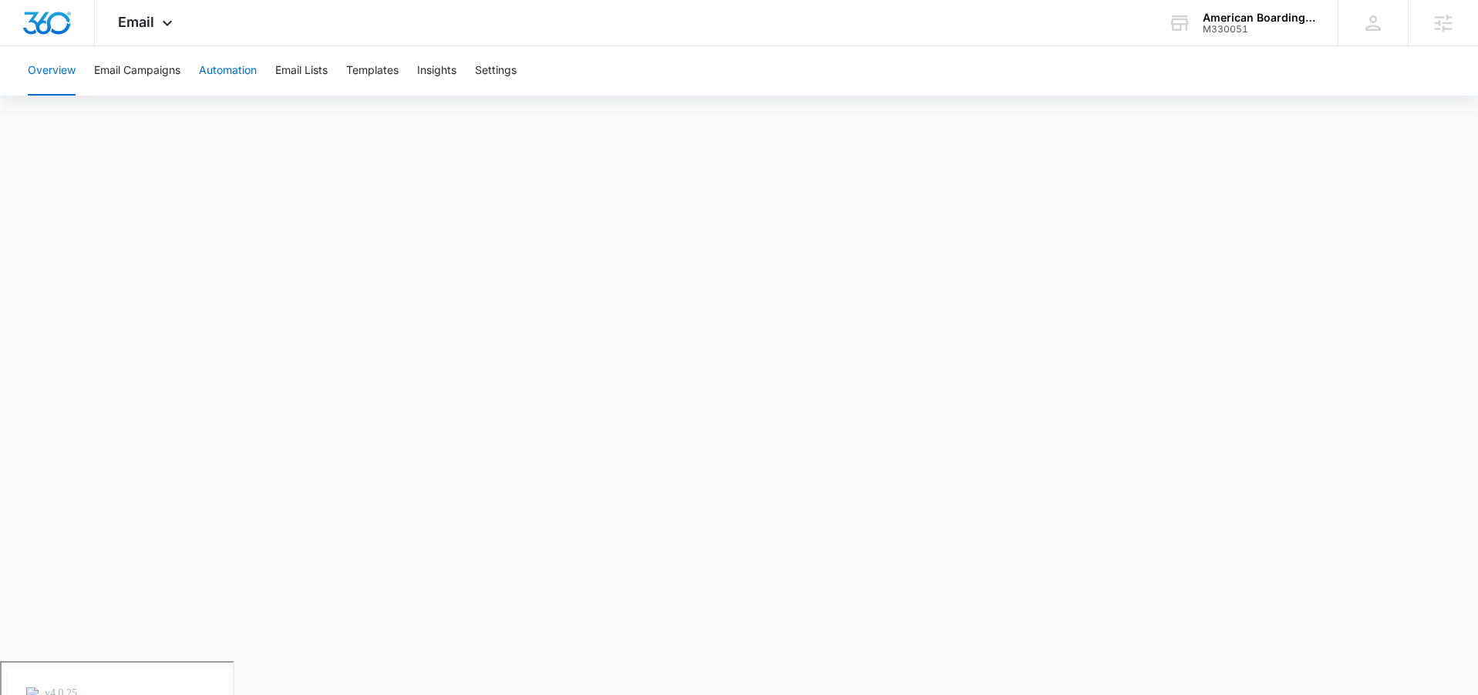
click at [233, 81] on button "Automation" at bounding box center [228, 70] width 58 height 49
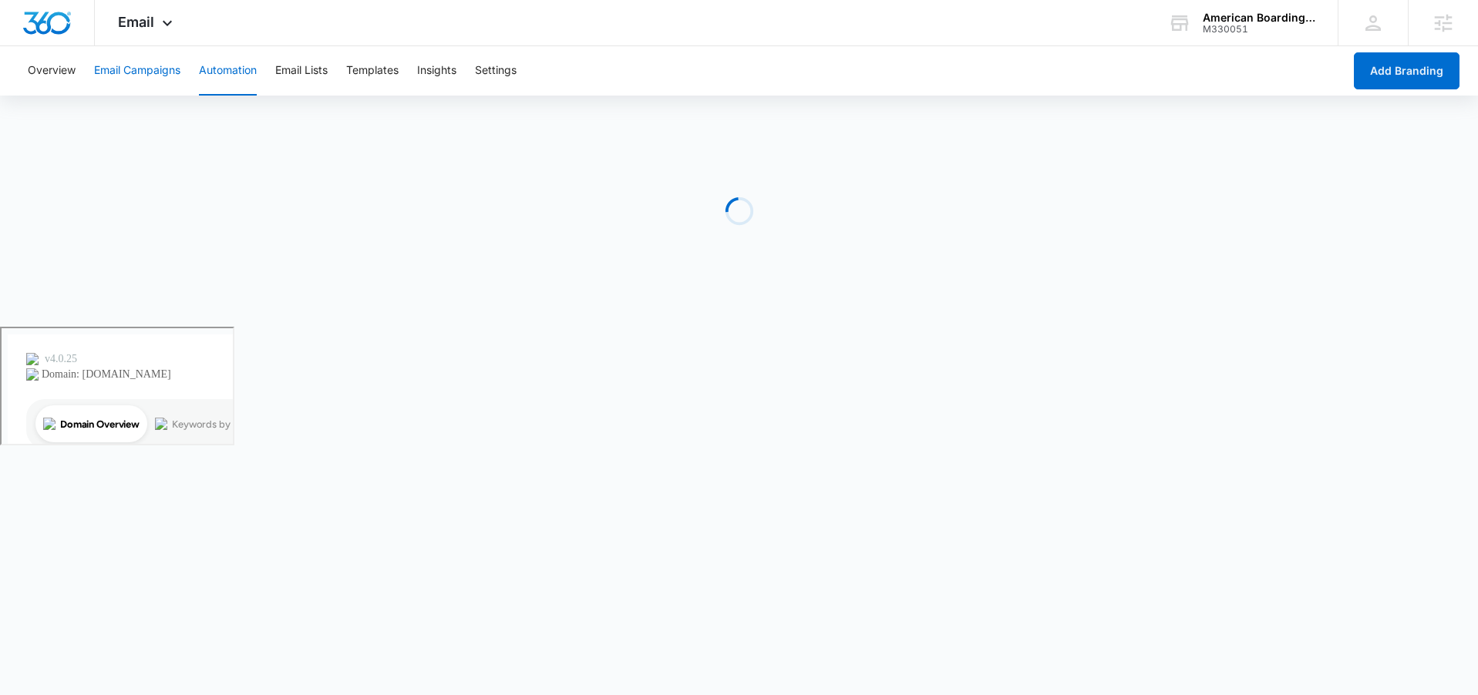
click at [119, 77] on button "Email Campaigns" at bounding box center [137, 70] width 86 height 49
